Goal: Find specific page/section: Find specific page/section

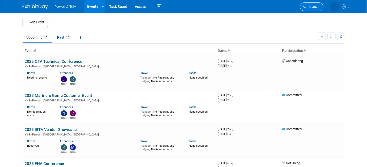
click at [307, 5] on icon at bounding box center [306, 7] width 4 height 4
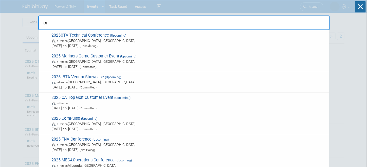
type input "o"
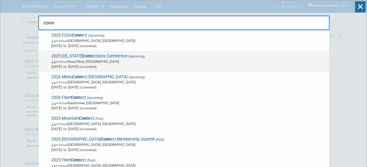
type input "conn"
click at [86, 54] on span "2025 Oregon Conn ections Conference (Upcoming) In-Person Hood River, OR Oct 29,…" at bounding box center [188, 61] width 277 height 15
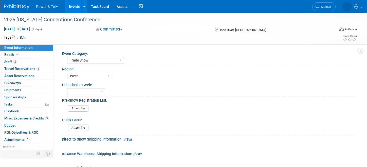
select select "Trade Show"
select select "West"
click at [10, 61] on span "Staff 2" at bounding box center [10, 62] width 13 height 4
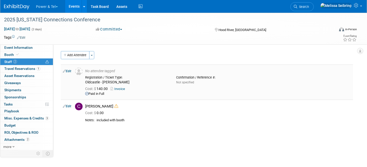
click at [122, 87] on link "Invoice" at bounding box center [119, 89] width 16 height 4
click at [309, 6] on span "Search" at bounding box center [304, 7] width 12 height 4
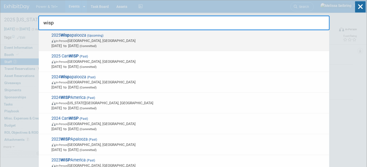
type input "wisp"
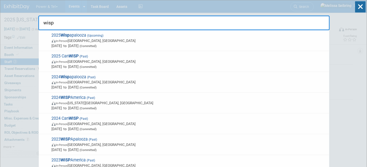
click at [87, 35] on span "2025 Wisp apalooza (Upcoming) In-Person Las Vegas, NV Oct 13, 2025 to Oct 16, 2…" at bounding box center [188, 40] width 277 height 15
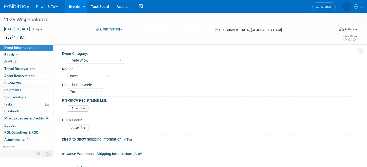
select select "Trade Show"
select select "West"
select select "Yes"
click at [10, 60] on span "Staff 3" at bounding box center [10, 62] width 13 height 4
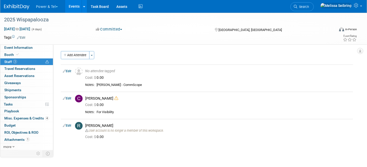
click at [309, 7] on span "Search" at bounding box center [304, 7] width 12 height 4
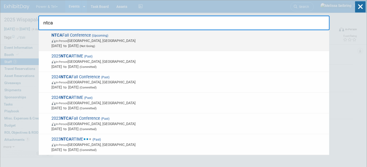
type input "ntca"
click at [89, 35] on span "NTCA Fall Conference (Upcoming) In-Person Las Vegas, NV Sep 15, 2025 to Sep 18,…" at bounding box center [188, 40] width 277 height 15
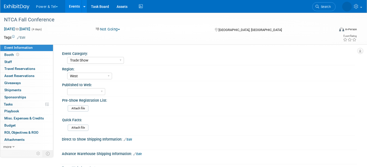
select select "Trade Show"
select select "West"
click at [309, 8] on span "Search" at bounding box center [304, 7] width 12 height 4
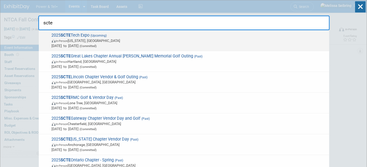
type input "scte"
click at [82, 35] on span "2025 SCTE Tech Expo (Upcoming) In-Person [US_STATE], [GEOGRAPHIC_DATA] [DATE] t…" at bounding box center [188, 40] width 277 height 15
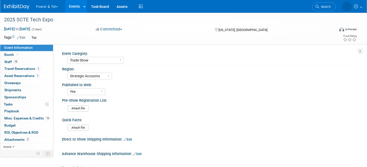
select select "Trade Show"
select select "Strategic Accounts"
select select "Yes"
